Goal: Transaction & Acquisition: Purchase product/service

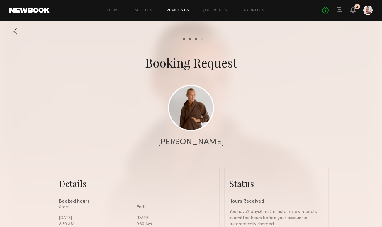
scroll to position [427, 0]
click at [356, 11] on icon at bounding box center [353, 10] width 5 height 4
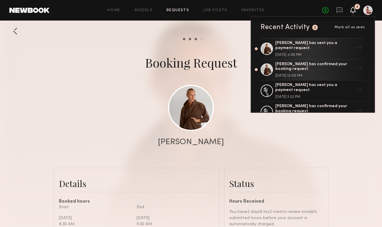
click at [316, 50] on div "[PERSON_NAME] has sent you a payment request. [DATE] 4:06 PM" at bounding box center [313, 49] width 76 height 16
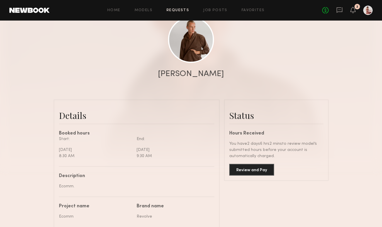
scroll to position [69, 0]
click at [257, 178] on common-border "Status Hours Received You have 2 days 6 hrs 2 mins to review model’s submitted …" at bounding box center [276, 139] width 105 height 81
click at [261, 169] on button "Review and Pay" at bounding box center [251, 169] width 45 height 12
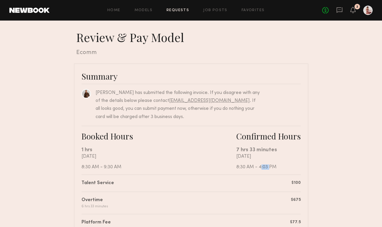
drag, startPoint x: 259, startPoint y: 168, endPoint x: 267, endPoint y: 167, distance: 7.9
click at [267, 168] on div "[DATE] 8:30 AM - 4:03 PM" at bounding box center [268, 162] width 65 height 16
copy div "4:03"
click at [251, 173] on div "Booked Hours 1 hrs [DATE] 8:30 AM - 9:30 AM Confirmed Hours 7 hrs 33 minutes [D…" at bounding box center [191, 150] width 219 height 49
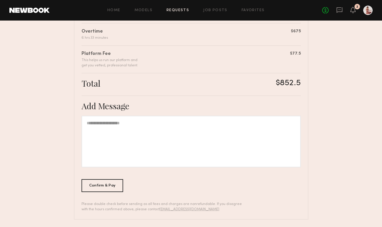
scroll to position [170, 0]
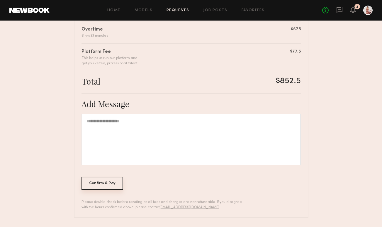
click at [115, 185] on div "Confirm & Pay" at bounding box center [103, 183] width 42 height 13
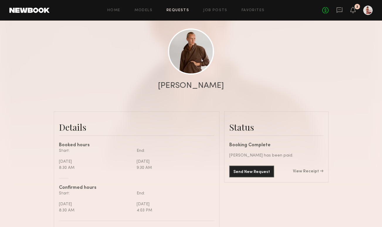
scroll to position [67, 0]
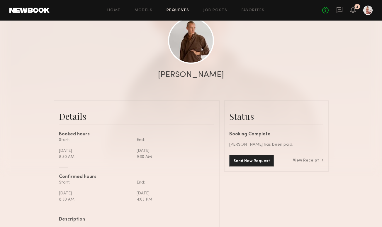
click at [301, 160] on link "View Receipt" at bounding box center [308, 160] width 31 height 4
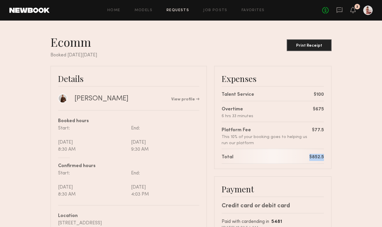
drag, startPoint x: 310, startPoint y: 158, endPoint x: 323, endPoint y: 157, distance: 12.9
click at [324, 157] on div "$852.5" at bounding box center [316, 157] width 15 height 7
copy div "$852.5"
click at [314, 47] on div "Print Receipt" at bounding box center [309, 45] width 40 height 4
click at [273, 38] on div "Ecomm Print Receipt" at bounding box center [190, 43] width 281 height 17
